Goal: Use online tool/utility: Utilize a website feature to perform a specific function

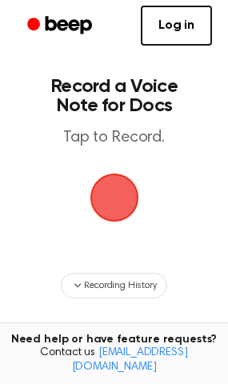
click at [111, 199] on span "button" at bounding box center [114, 197] width 45 height 45
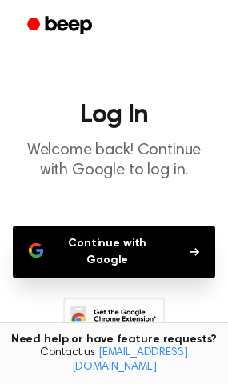
click at [116, 245] on button "Continue with Google" at bounding box center [114, 252] width 202 height 53
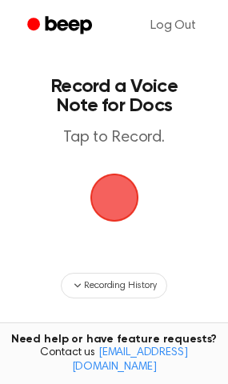
click at [112, 198] on span "button" at bounding box center [114, 197] width 45 height 45
click at [124, 201] on span "button" at bounding box center [114, 197] width 45 height 45
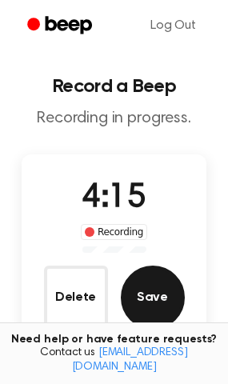
click at [153, 299] on button "Save" at bounding box center [153, 298] width 64 height 64
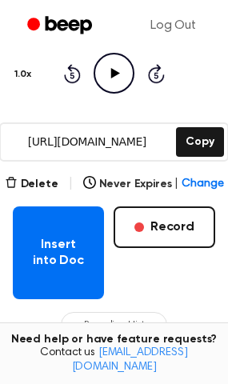
scroll to position [240, 0]
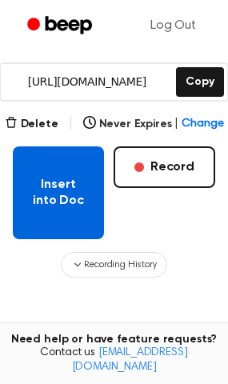
click at [52, 192] on button "Insert into Doc" at bounding box center [58, 192] width 91 height 93
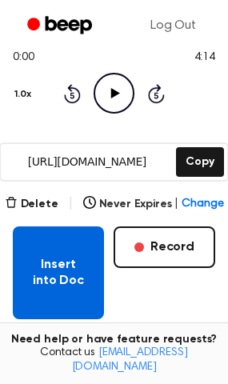
click at [58, 273] on button "Insert into Doc" at bounding box center [58, 272] width 91 height 93
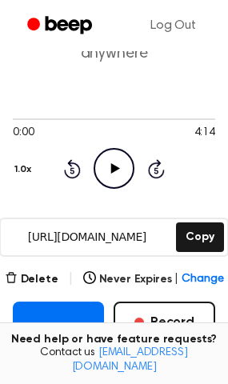
scroll to position [80, 0]
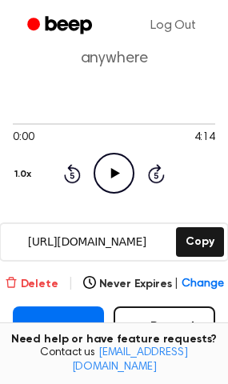
click at [47, 284] on button "Delete" at bounding box center [32, 284] width 54 height 17
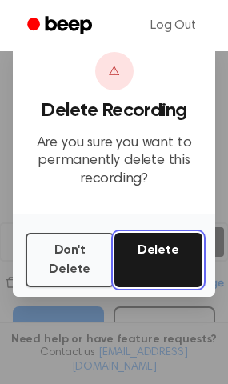
click at [146, 256] on button "Delete" at bounding box center [158, 260] width 89 height 54
